Goal: Information Seeking & Learning: Learn about a topic

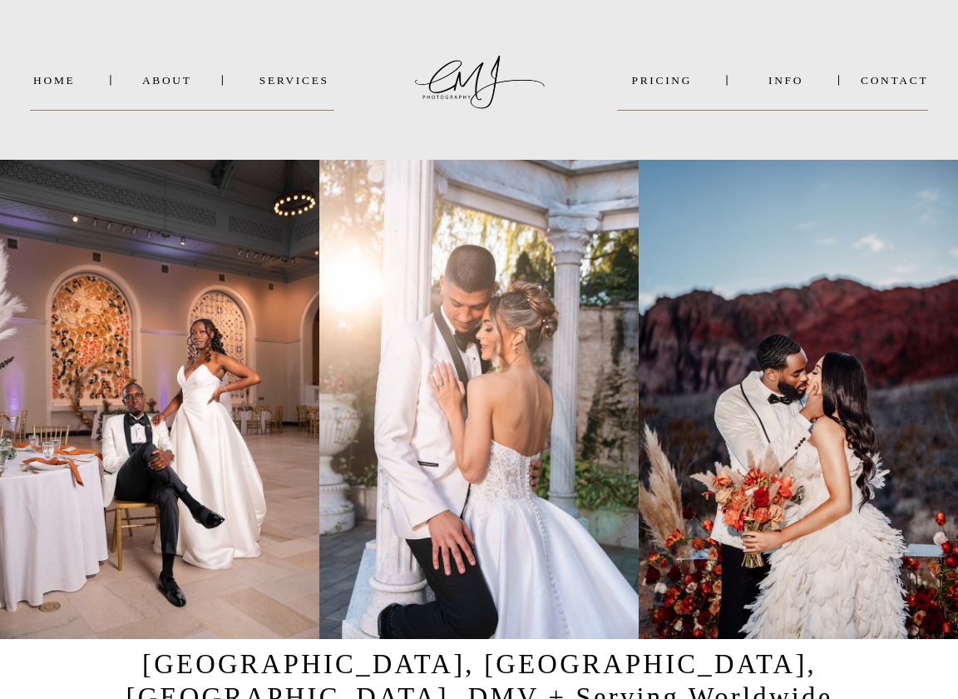
click at [283, 79] on nav "SERVICES" at bounding box center [294, 80] width 81 height 12
click at [318, 104] on b "WEDDINGS" at bounding box center [306, 102] width 66 height 12
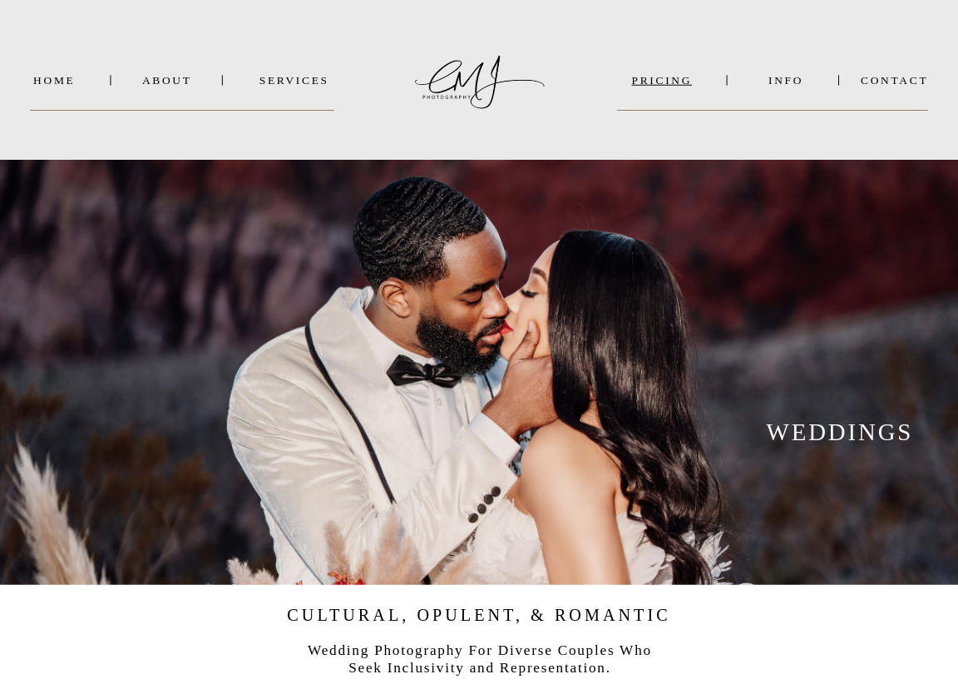
click at [679, 83] on nav "PRICING" at bounding box center [662, 80] width 90 height 12
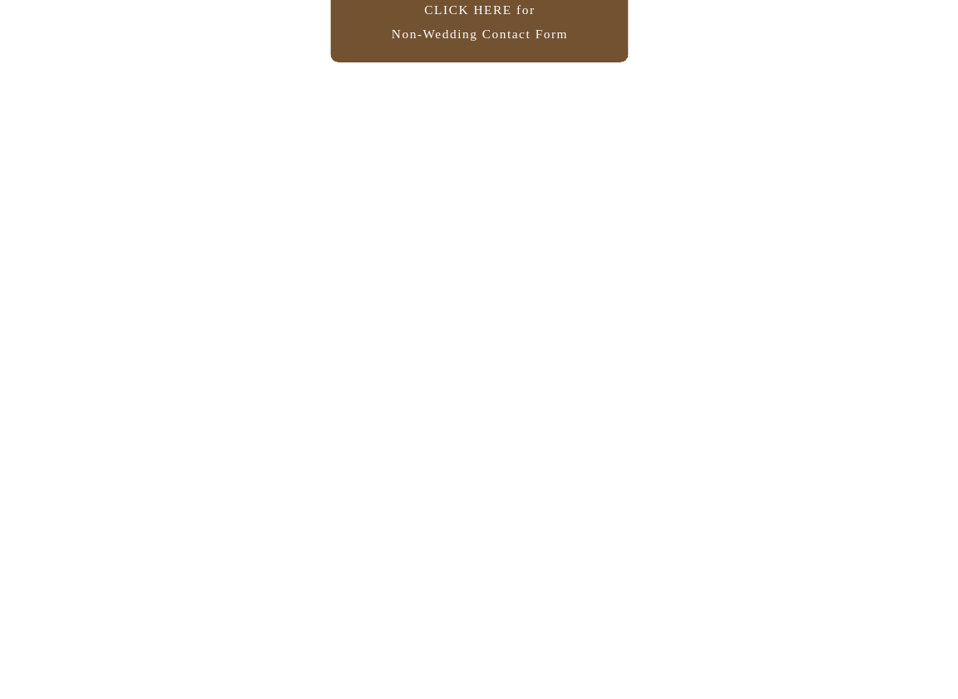
scroll to position [2348, 0]
